Goal: Information Seeking & Learning: Stay updated

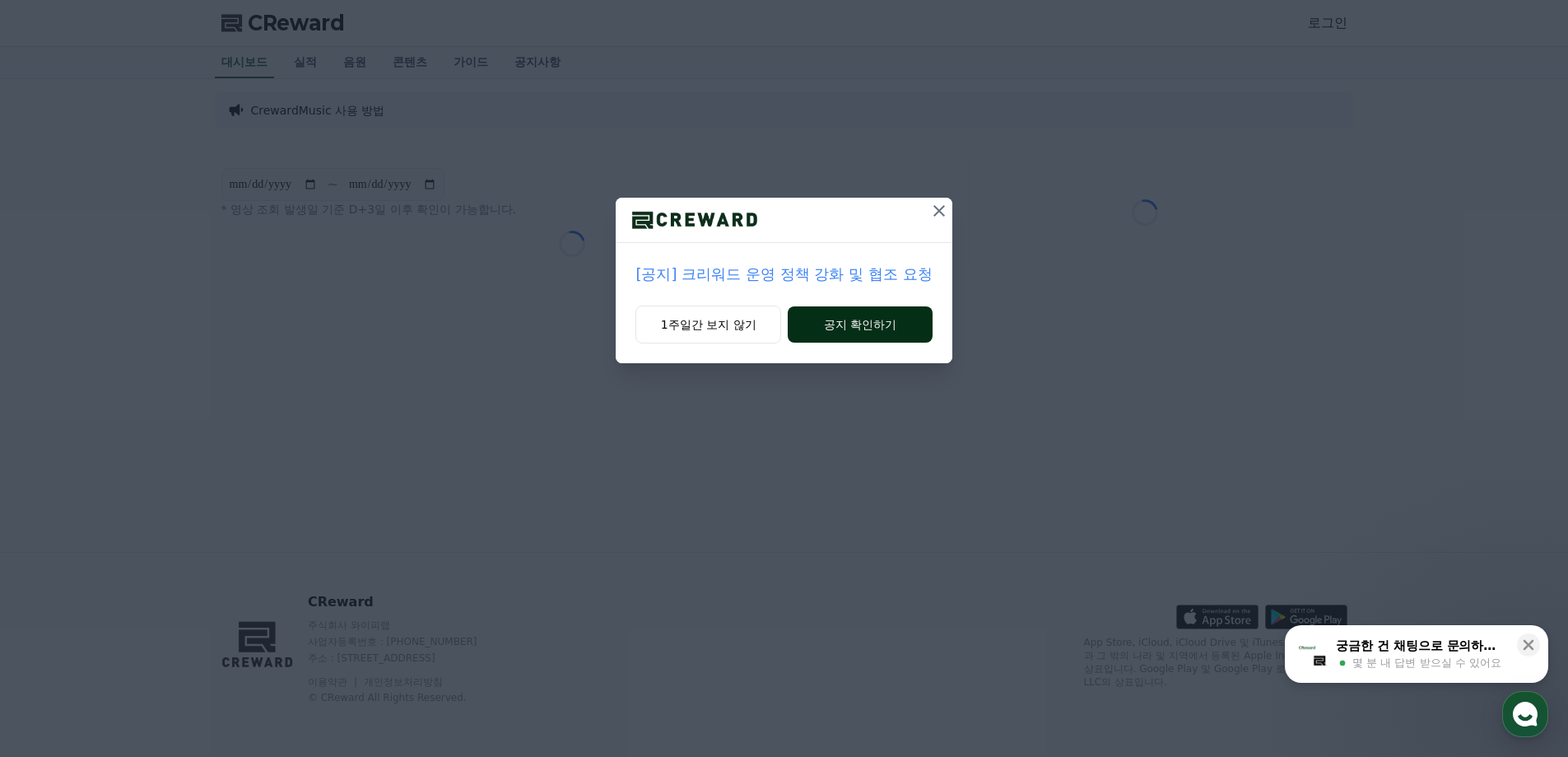
click at [849, 326] on button "공지 확인하기" at bounding box center [859, 325] width 144 height 37
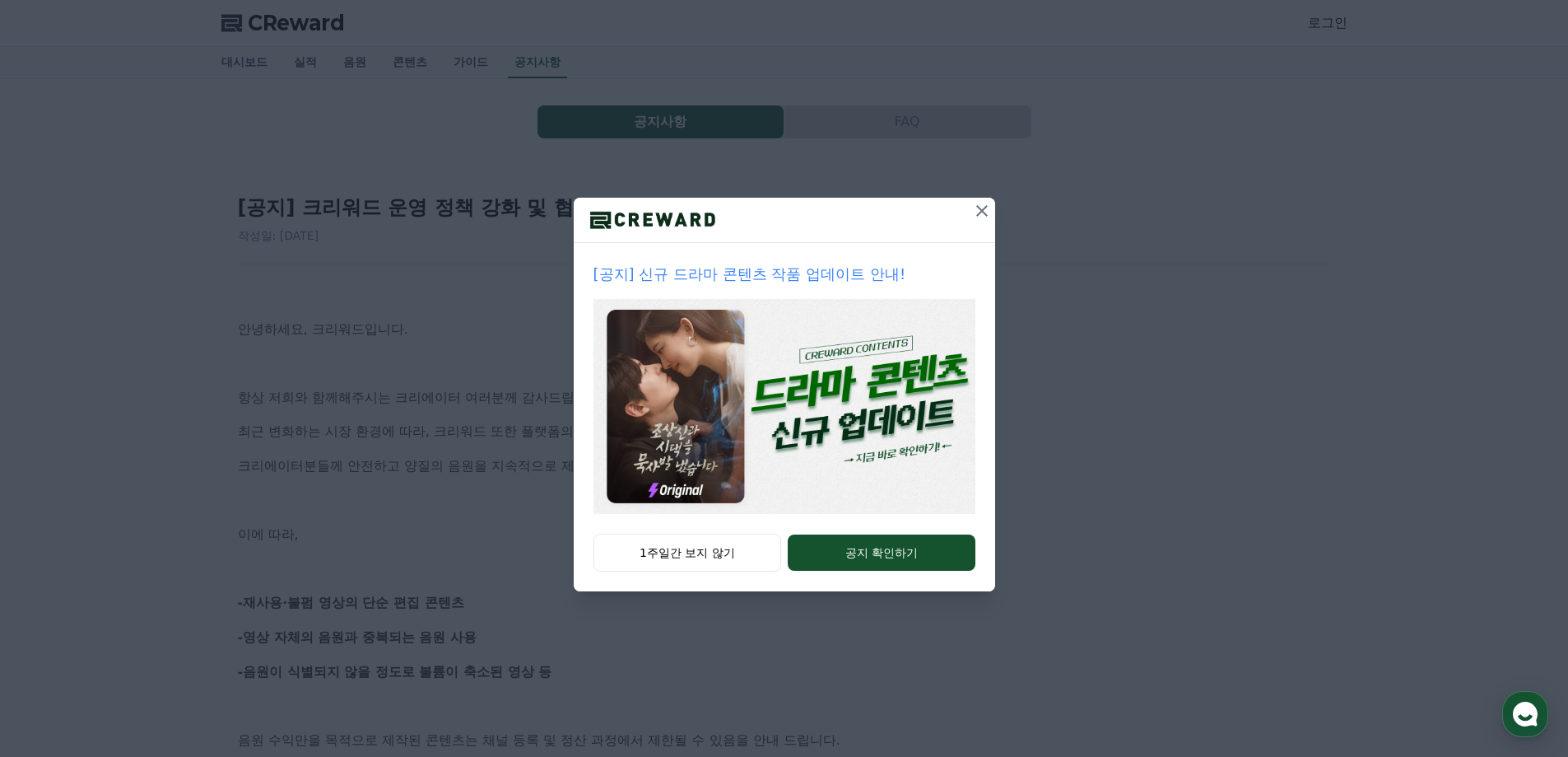
click at [846, 552] on button "공지 확인하기" at bounding box center [880, 552] width 187 height 37
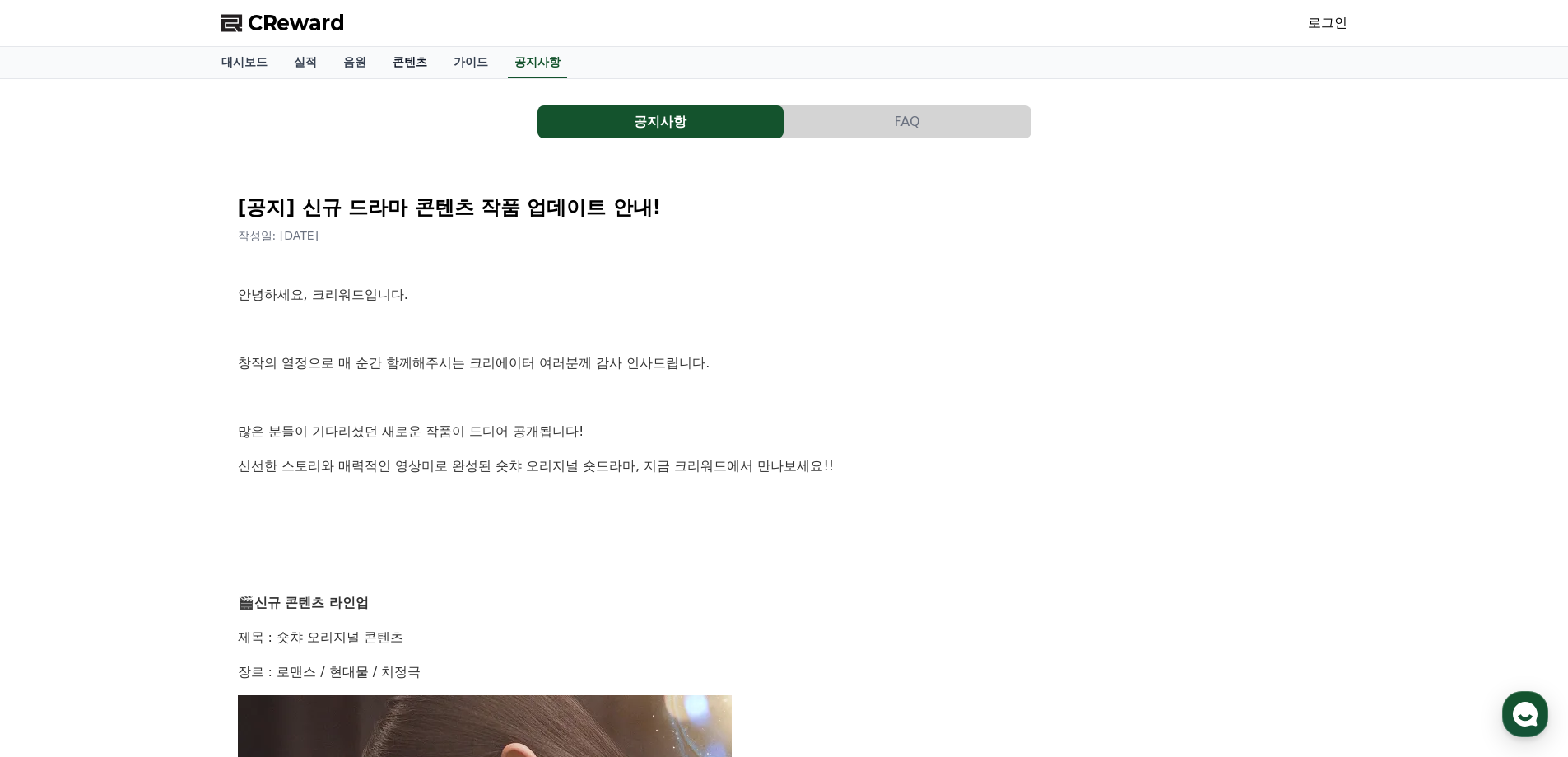
click at [408, 63] on link "콘텐츠" at bounding box center [409, 62] width 60 height 32
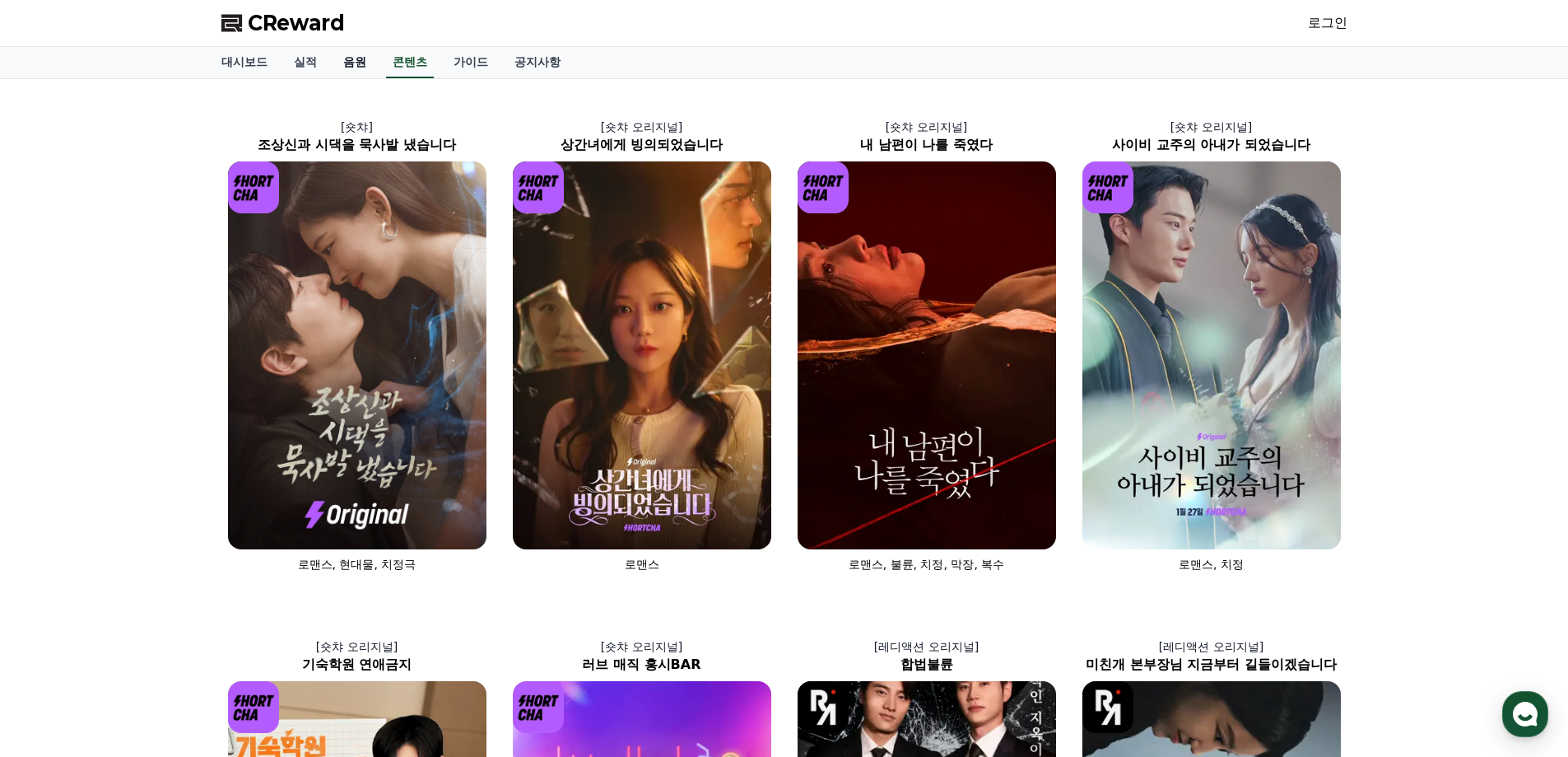
click at [346, 70] on link "음원" at bounding box center [354, 62] width 49 height 32
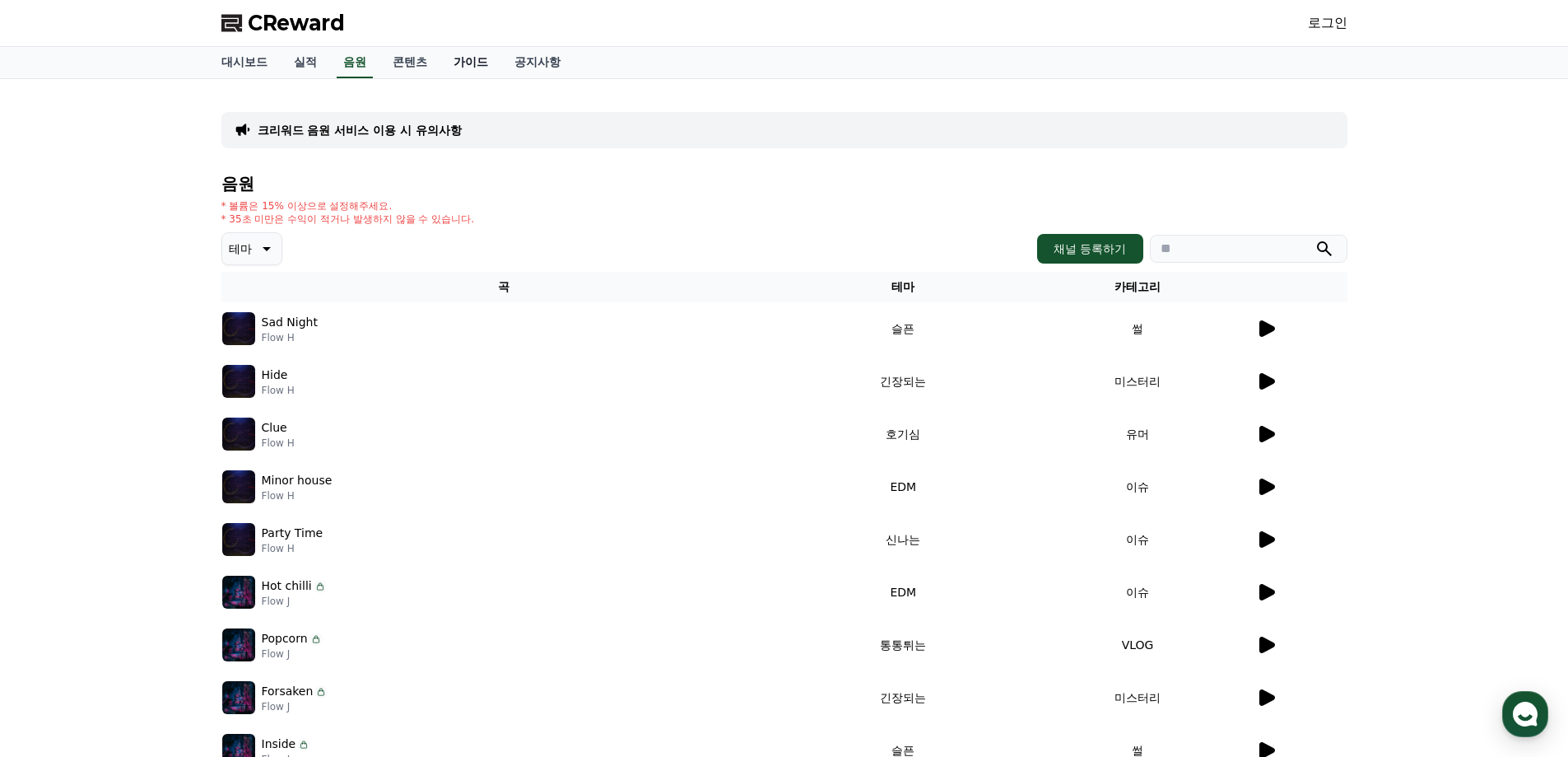
click at [465, 61] on link "가이드" at bounding box center [470, 62] width 60 height 32
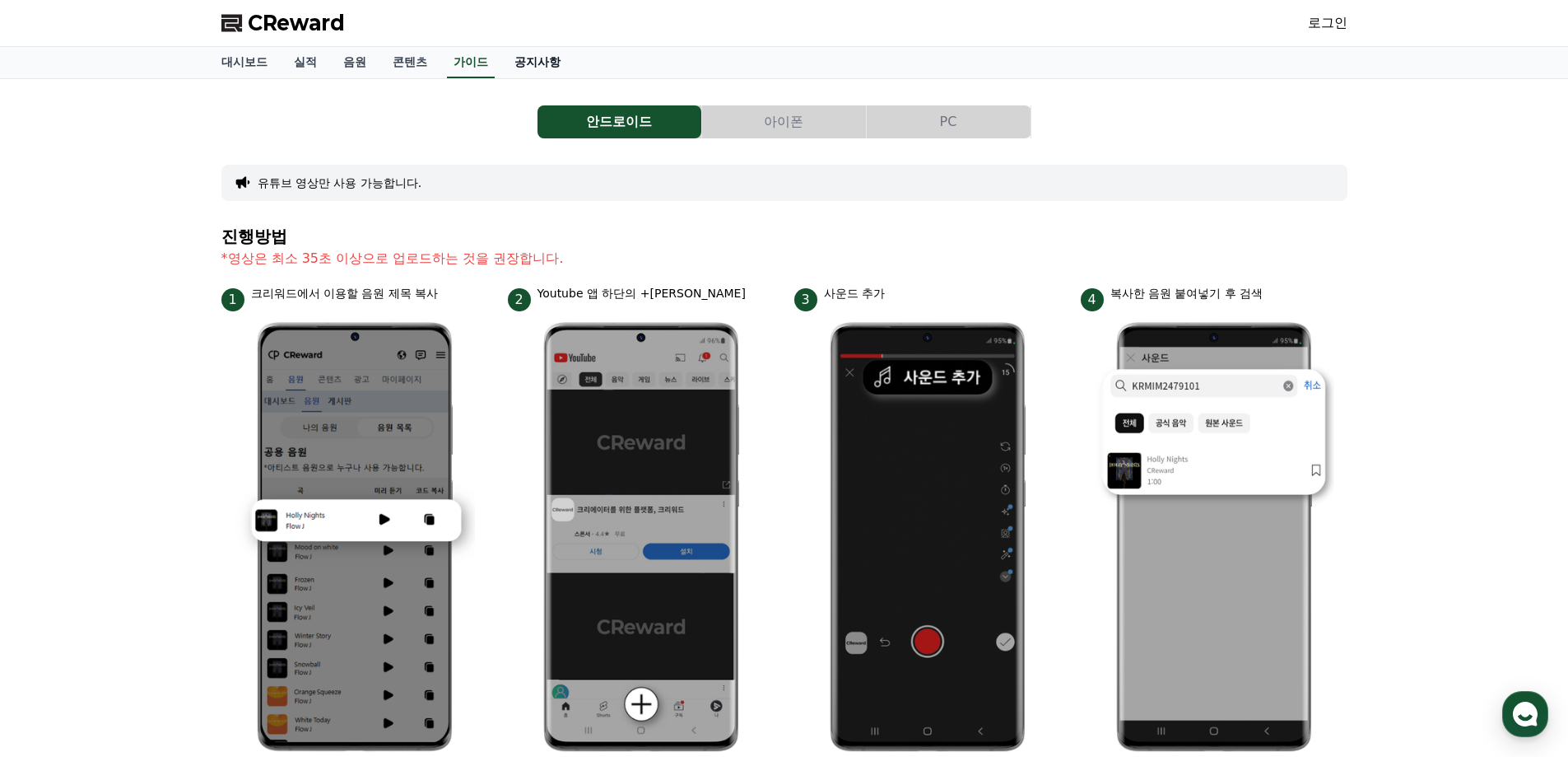
click at [519, 63] on link "공지사항" at bounding box center [537, 62] width 72 height 32
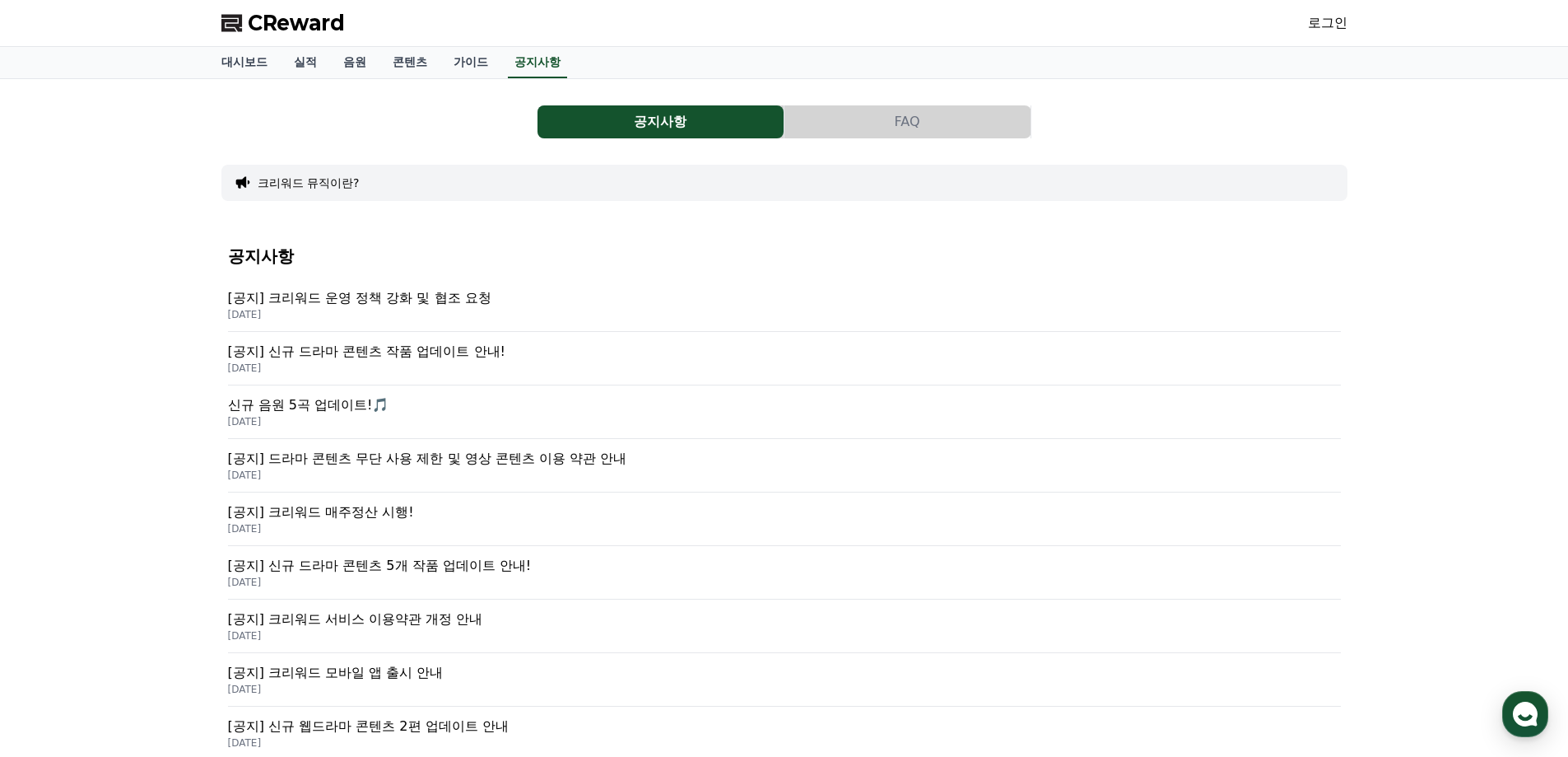
click at [429, 300] on p "[공지] 크리워드 운영 정책 강화 및 협조 요청" at bounding box center [784, 298] width 1113 height 20
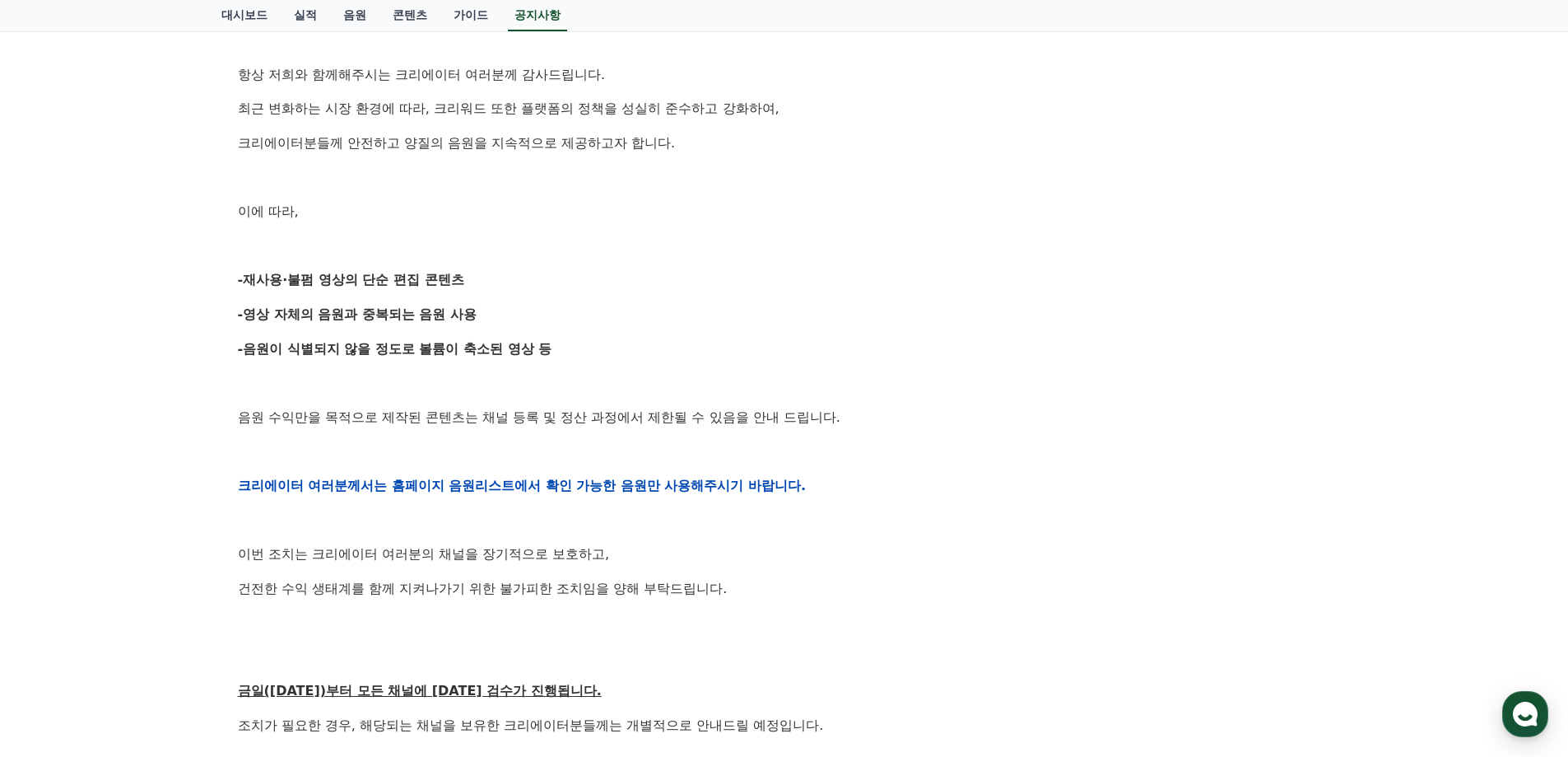
scroll to position [330, 0]
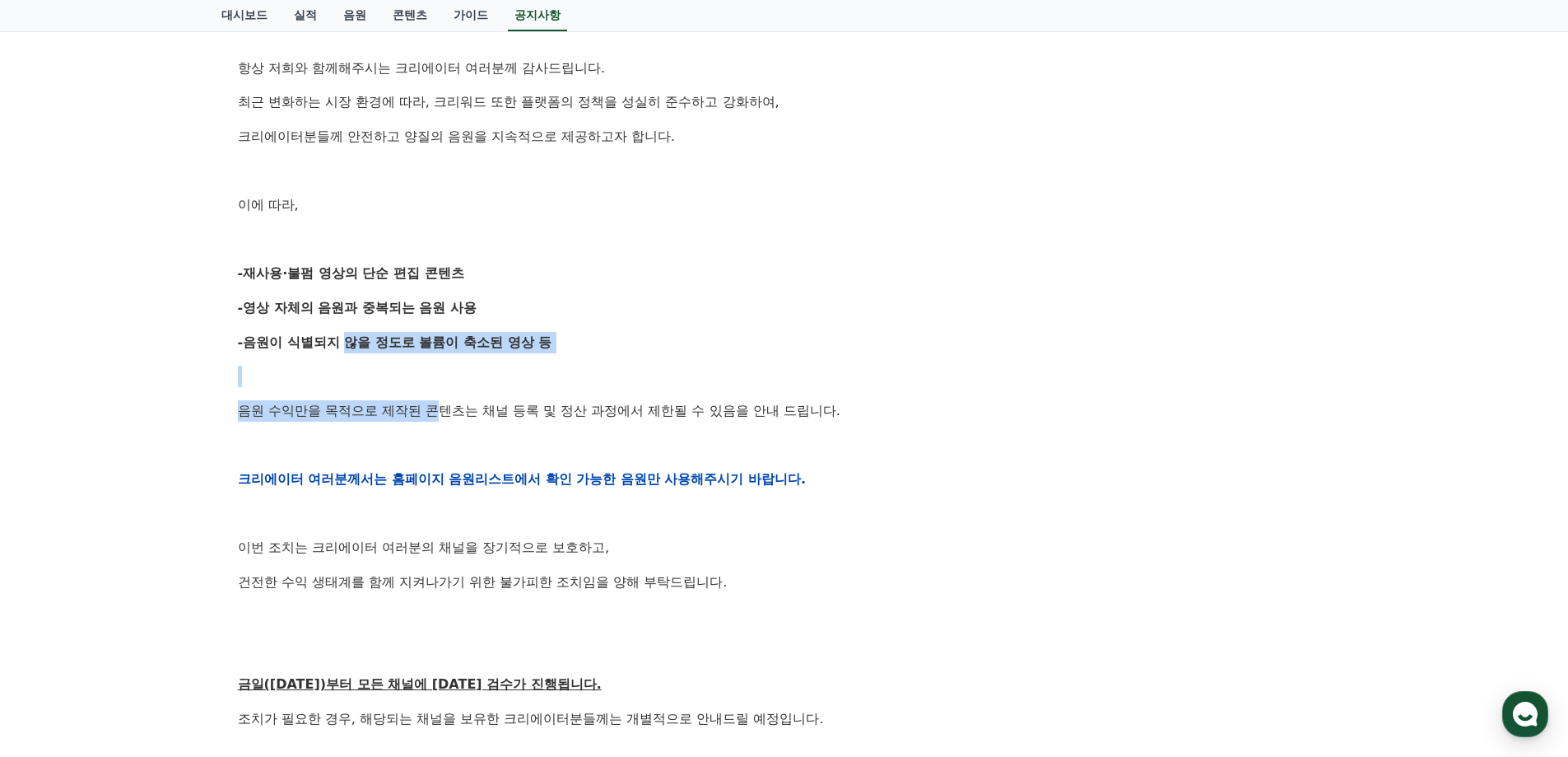
drag, startPoint x: 361, startPoint y: 348, endPoint x: 440, endPoint y: 411, distance: 101.0
click at [440, 410] on div "안녕하세요, 크리워드입니다. 항상 저희와 함께해주시는 크리에이터 여러분께 감사드립니다. 최근 변화하는 시장 환경에 따라, 크리워드 또한 플랫폼…" at bounding box center [784, 478] width 1093 height 1048
click at [377, 353] on p "-음원이 식별되지 않을 정도로 볼륨이 축소된 영상 등" at bounding box center [784, 342] width 1093 height 21
drag, startPoint x: 271, startPoint y: 410, endPoint x: 550, endPoint y: 417, distance: 279.1
click at [550, 417] on p "음원 수익만을 목적으로 제작된 콘텐츠는 채널 등록 및 정산 과정에서 제한될 수 있음을 안내 드립니다." at bounding box center [784, 410] width 1093 height 21
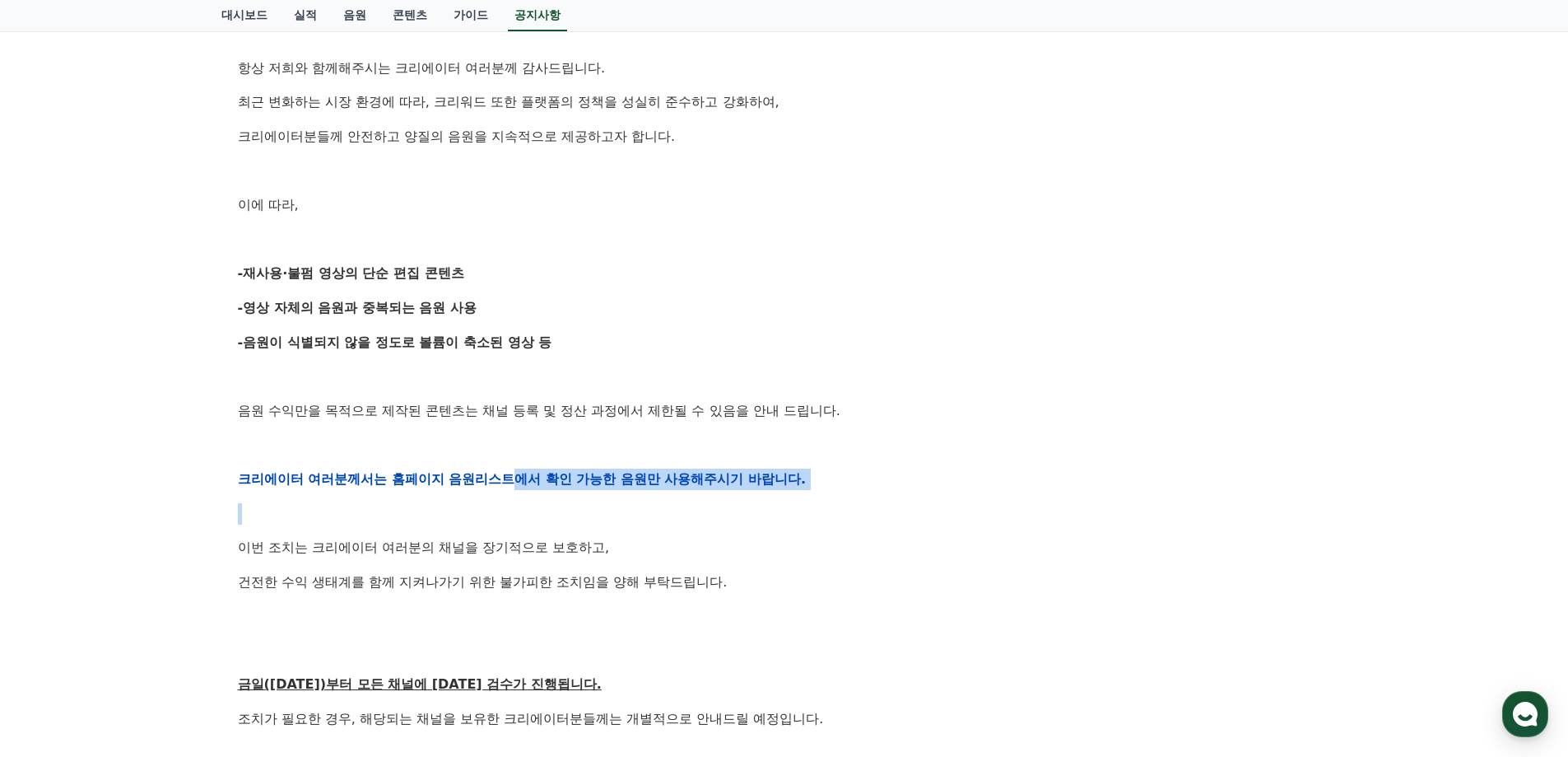
drag, startPoint x: 514, startPoint y: 462, endPoint x: 679, endPoint y: 492, distance: 167.7
click at [679, 492] on div "안녕하세요, 크리워드입니다. 항상 저희와 함께해주시는 크리에이터 여러분께 감사드립니다. 최근 변화하는 시장 환경에 따라, 크리워드 또한 플랫폼…" at bounding box center [784, 478] width 1093 height 1048
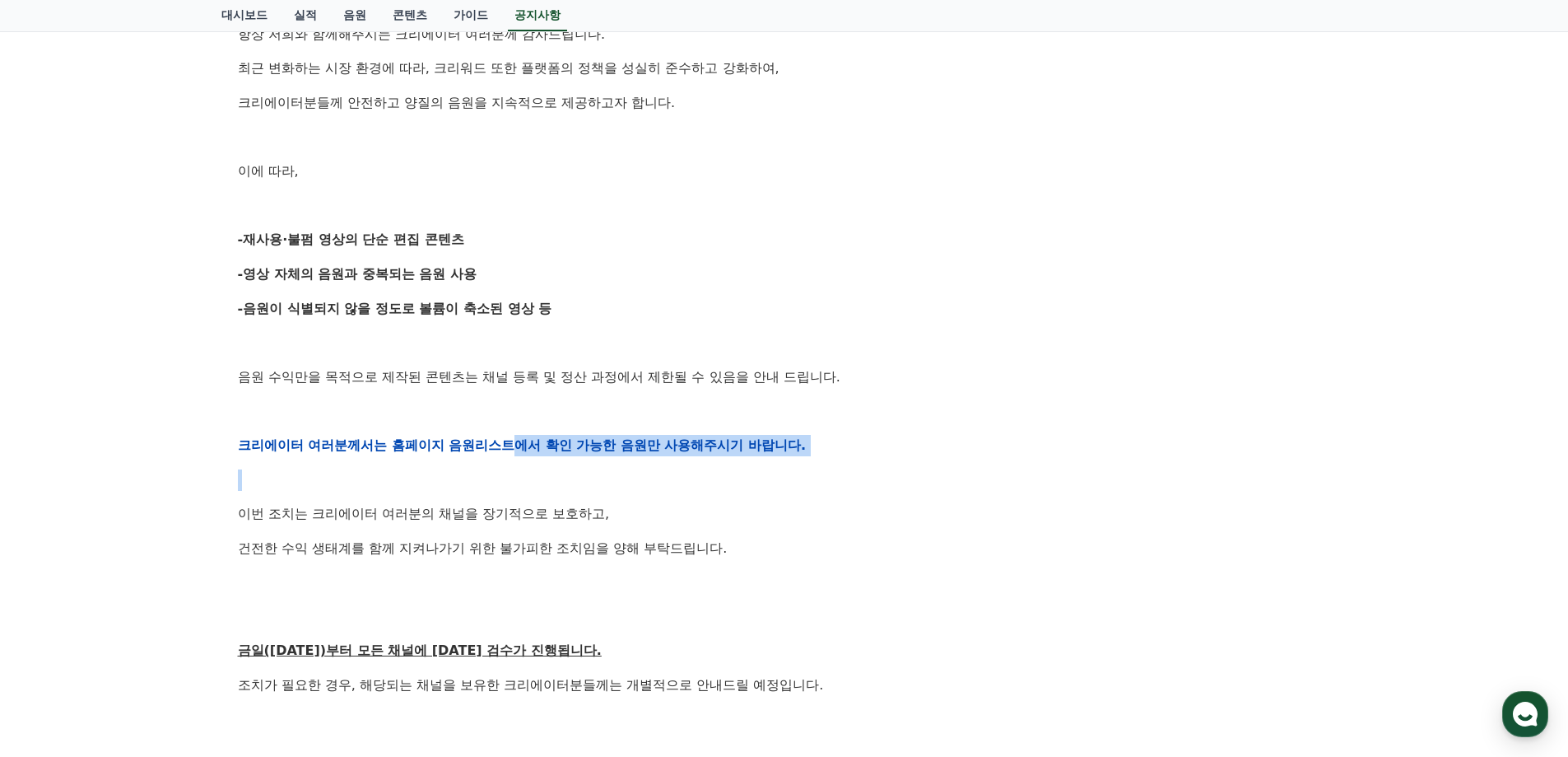
scroll to position [494, 0]
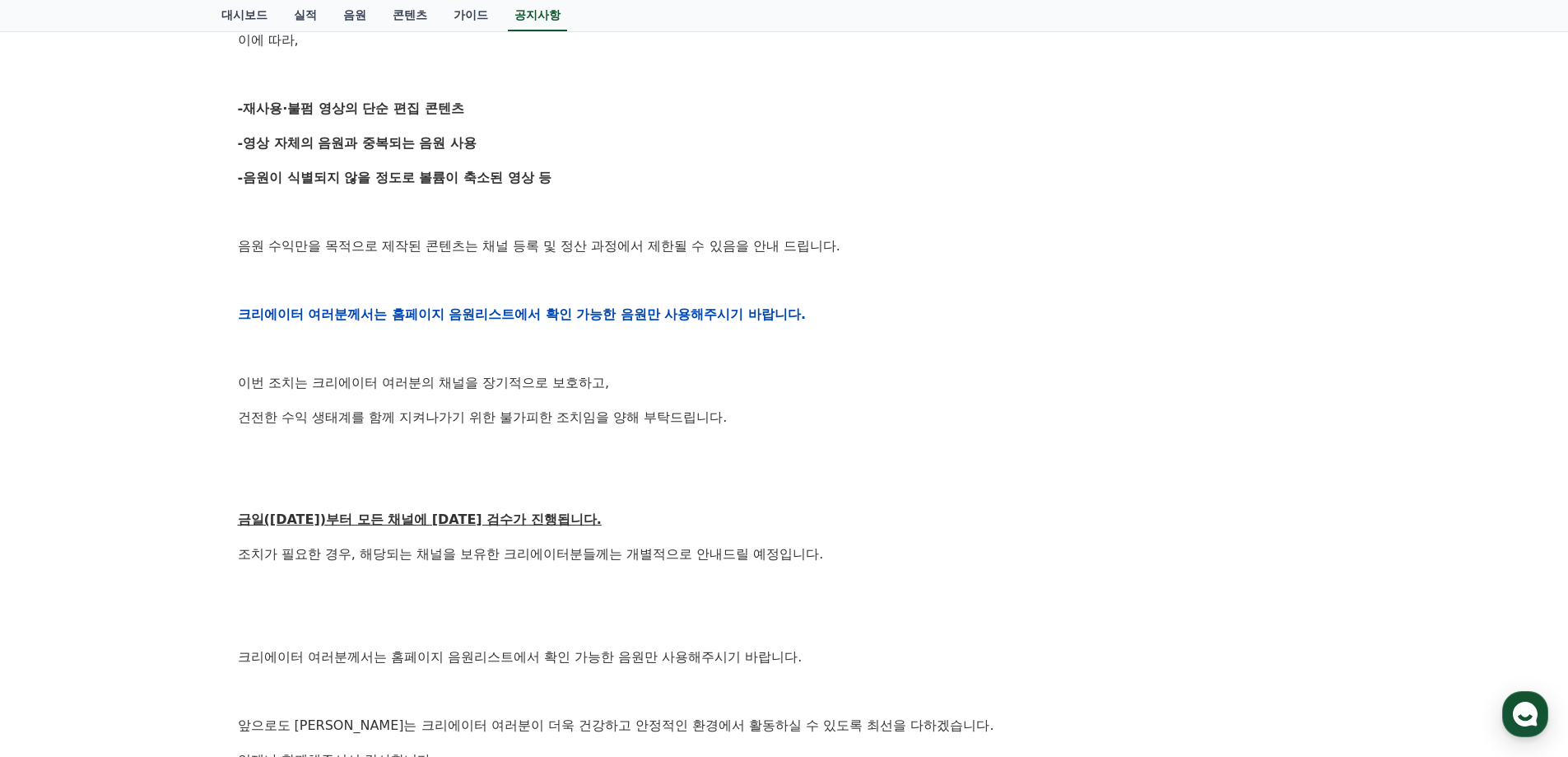
click at [337, 306] on strong "크리에이터 여러분께서는 홈페이지 음원리스트에서 확인 가능한 음원만 사용해주시기 바랍니다." at bounding box center [522, 314] width 568 height 15
drag, startPoint x: 285, startPoint y: 314, endPoint x: 638, endPoint y: 326, distance: 353.2
click at [638, 326] on div "안녕하세요, 크리워드입니다. 항상 저희와 함께해주시는 크리에이터 여러분께 감사드립니다. 최근 변화하는 시장 환경에 따라, 크리워드 또한 플랫폼…" at bounding box center [784, 313] width 1093 height 1048
click at [669, 313] on strong "크리에이터 여러분께서는 홈페이지 음원리스트에서 확인 가능한 음원만 사용해주시기 바랍니다." at bounding box center [522, 314] width 568 height 15
drag, startPoint x: 494, startPoint y: 318, endPoint x: 704, endPoint y: 320, distance: 210.0
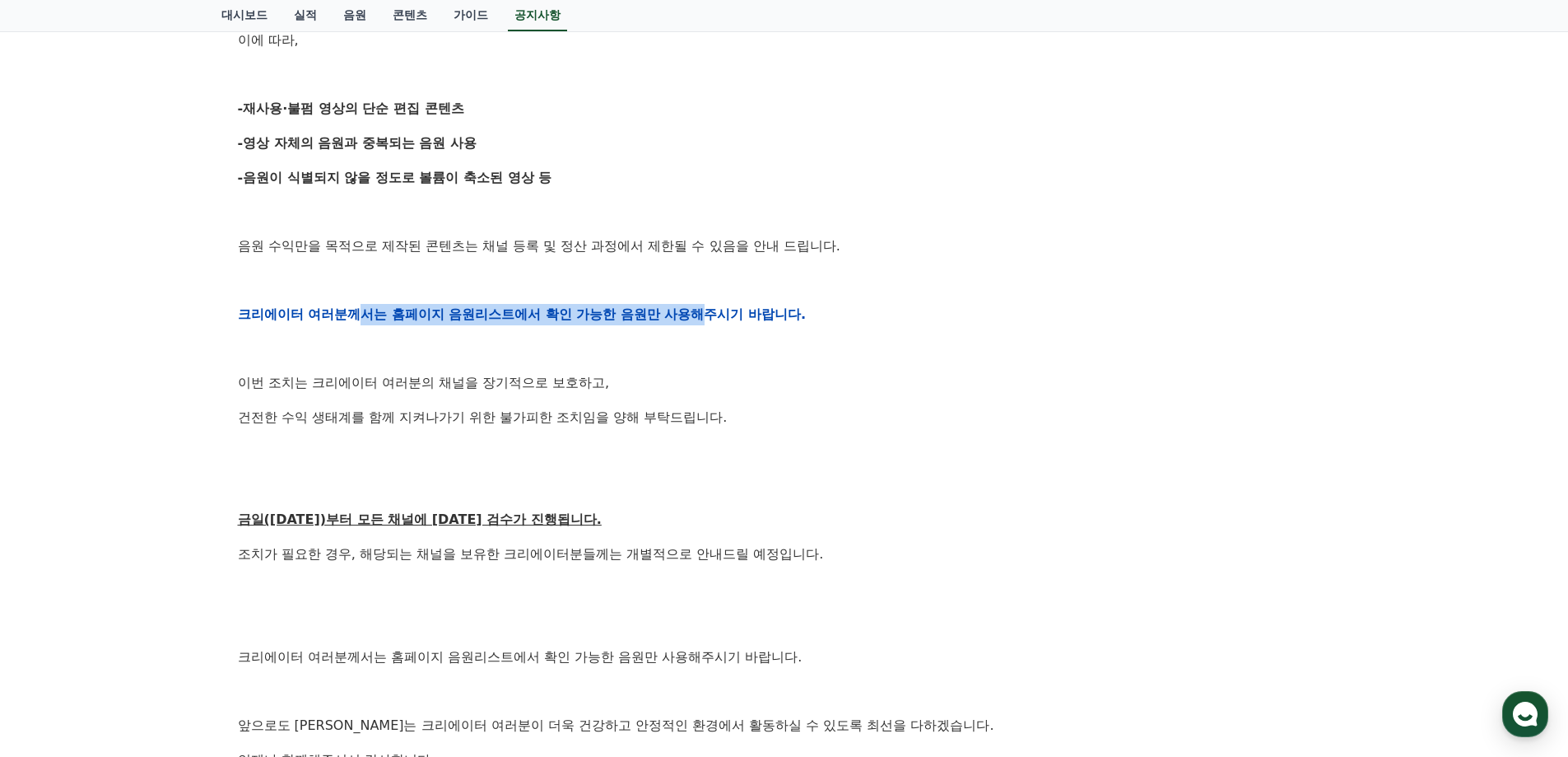
click at [703, 320] on strong "크리에이터 여러분께서는 홈페이지 음원리스트에서 확인 가능한 음원만 사용해주시기 바랍니다." at bounding box center [522, 314] width 568 height 15
drag, startPoint x: 667, startPoint y: 405, endPoint x: 699, endPoint y: 407, distance: 32.1
click at [672, 406] on div "안녕하세요, 크리워드입니다. 항상 저희와 함께해주시는 크리에이터 여러분께 감사드립니다. 최근 변화하는 시장 환경에 따라, 크리워드 또한 플랫폼…" at bounding box center [784, 313] width 1093 height 1048
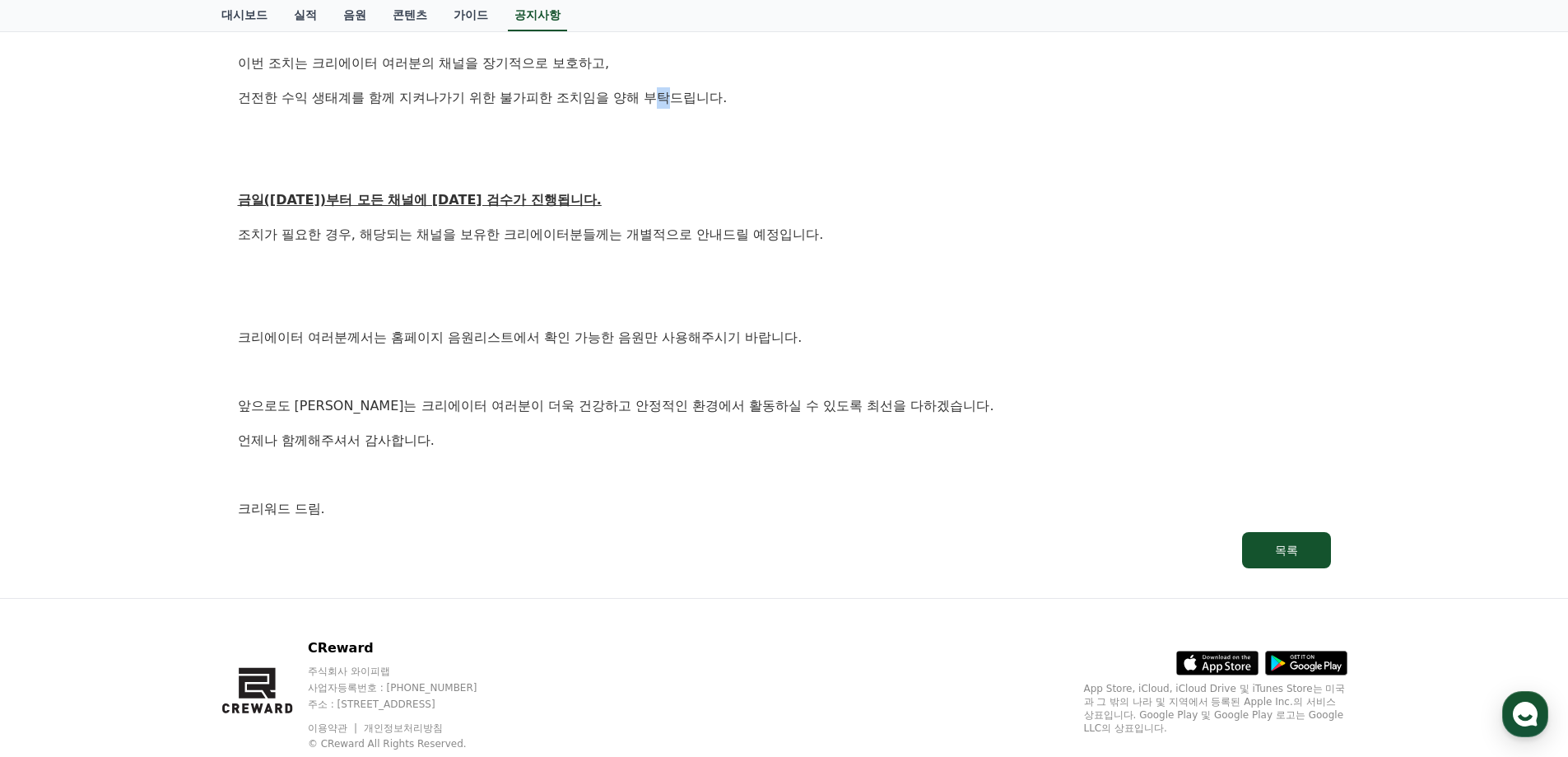
scroll to position [860, 0]
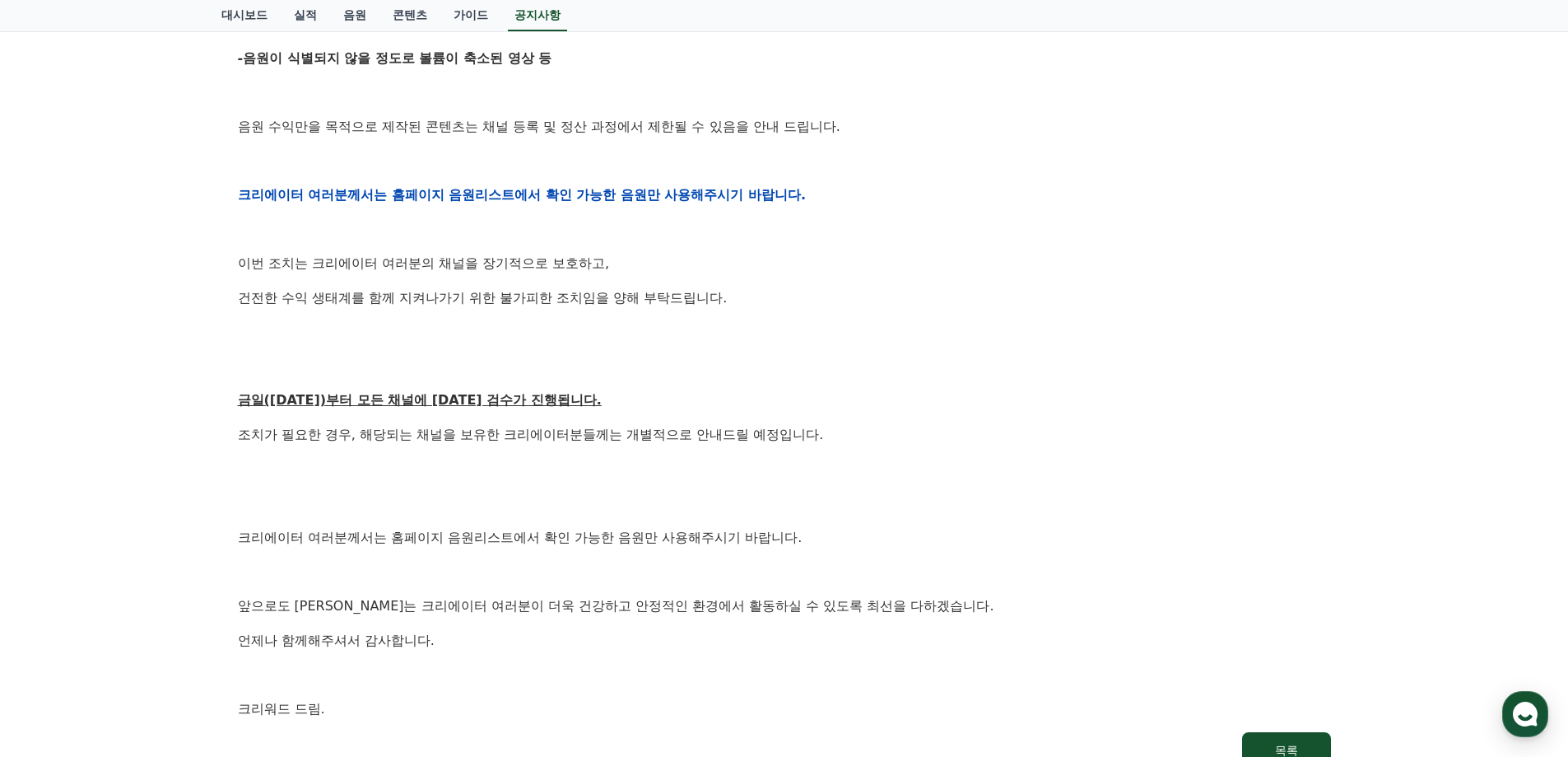
scroll to position [613, 0]
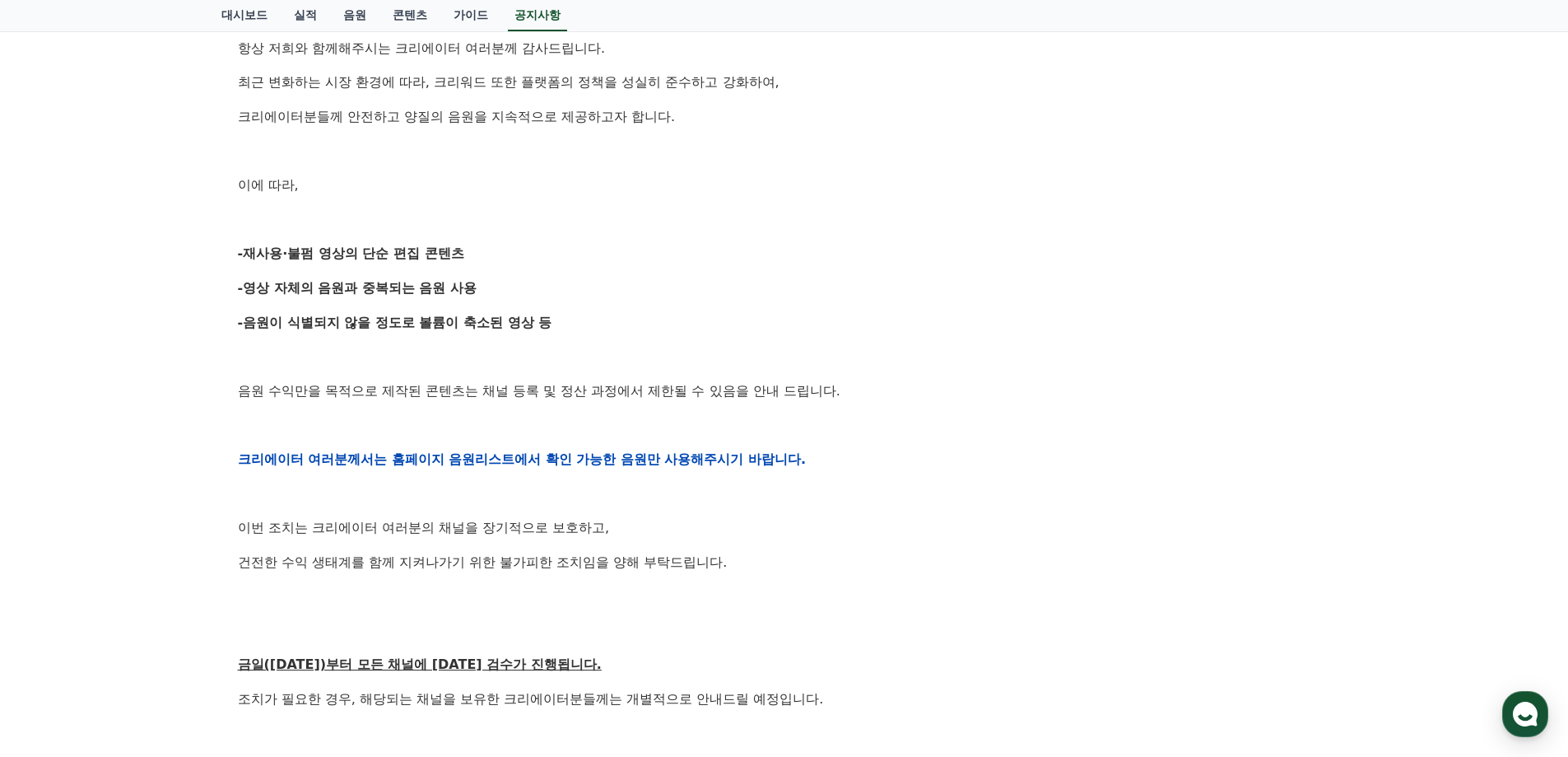
drag, startPoint x: 927, startPoint y: 427, endPoint x: 927, endPoint y: 405, distance: 22.0
drag, startPoint x: 271, startPoint y: 667, endPoint x: 492, endPoint y: 665, distance: 221.0
click at [492, 665] on u "금일(9월15일)부터 모든 채널에 대한 검수가 진행됩니다." at bounding box center [420, 665] width 364 height 15
click at [981, 567] on p "건전한 수익 생태계를 함께 지켜나가기 위한 불가피한 조치임을 양해 부탁드립니다." at bounding box center [784, 563] width 1093 height 21
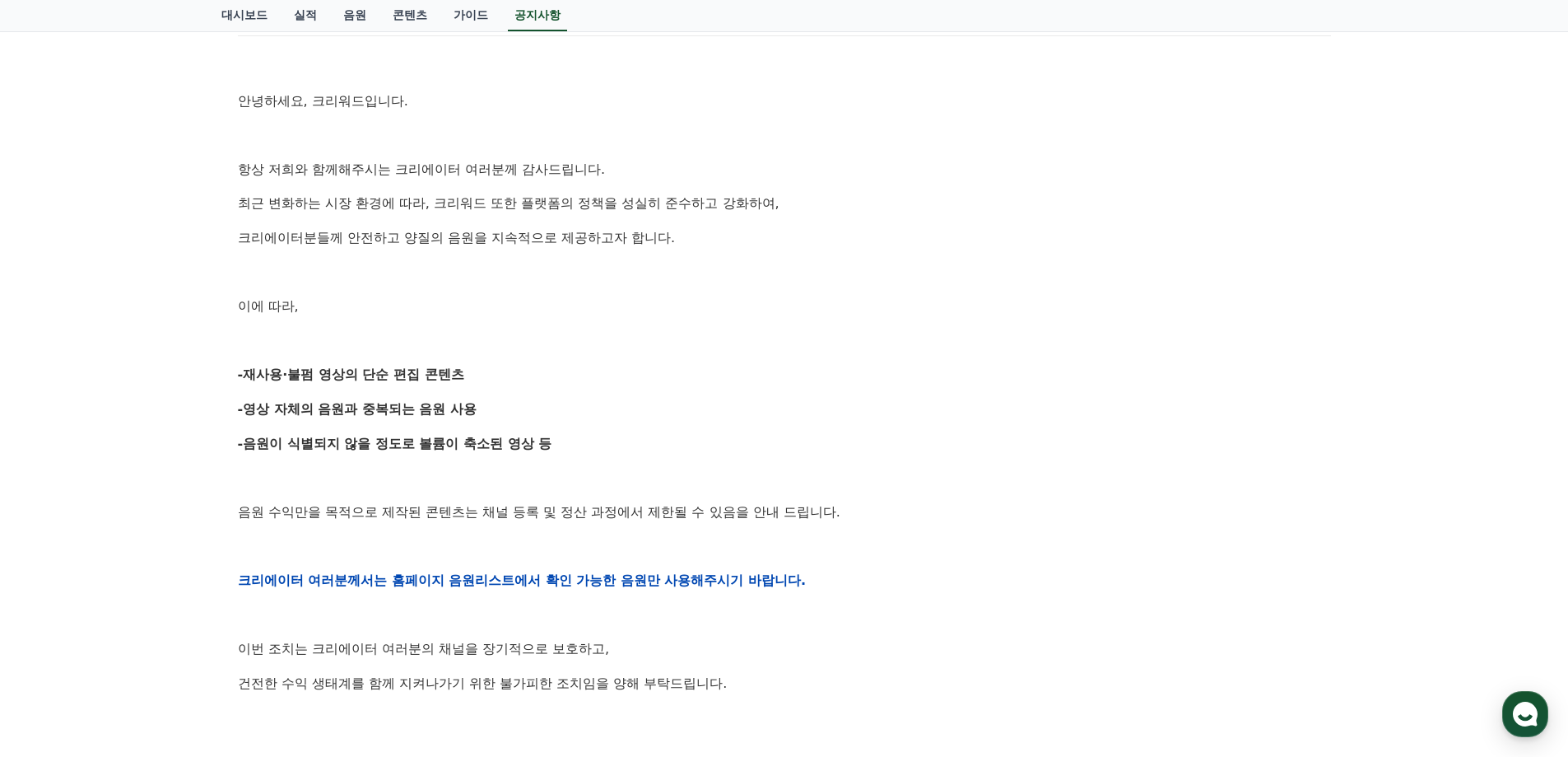
scroll to position [0, 0]
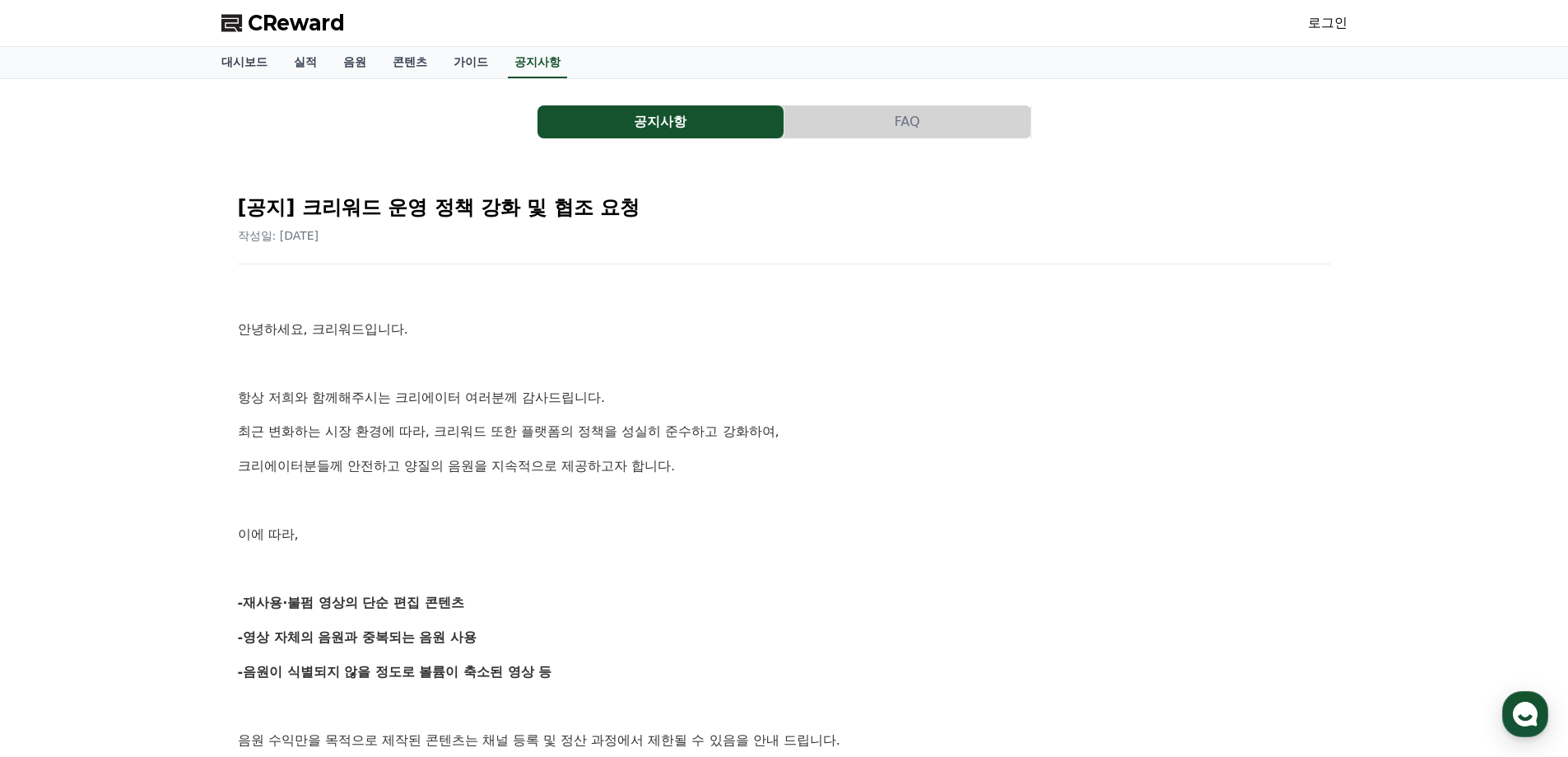
drag, startPoint x: 1004, startPoint y: 559, endPoint x: 1031, endPoint y: 216, distance: 344.1
